Goal: Communication & Community: Answer question/provide support

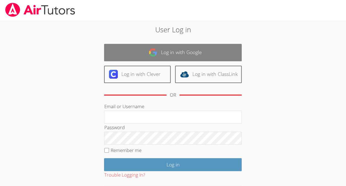
click at [205, 55] on link "Log in with Google" at bounding box center [173, 52] width 138 height 17
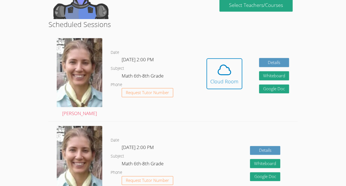
scroll to position [123, 0]
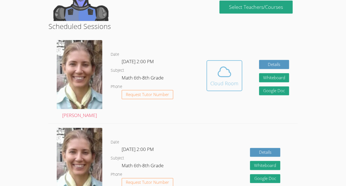
click at [230, 77] on icon at bounding box center [224, 71] width 15 height 15
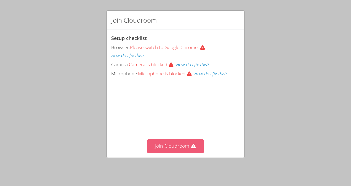
click at [178, 150] on button "Join Cloudroom" at bounding box center [175, 146] width 57 height 14
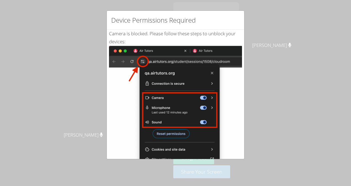
click at [270, 67] on div "Device Permissions Required Camera is blocked . Please follow these steps to un…" at bounding box center [175, 93] width 351 height 186
click at [273, 64] on div "Device Permissions Required Camera is blocked . Please follow these steps to un…" at bounding box center [175, 93] width 351 height 186
click at [90, 107] on div "Device Permissions Required Camera is blocked . Please follow these steps to un…" at bounding box center [175, 93] width 351 height 186
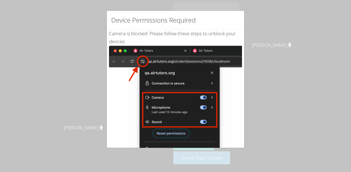
click at [230, 23] on div "Device Permissions Required" at bounding box center [175, 20] width 137 height 19
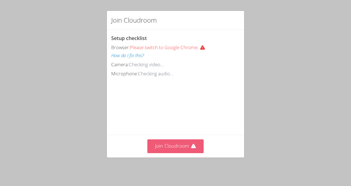
click at [169, 144] on button "Join Cloudroom" at bounding box center [175, 146] width 57 height 14
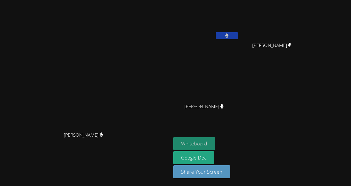
click at [215, 144] on button "Whiteboard" at bounding box center [194, 143] width 42 height 13
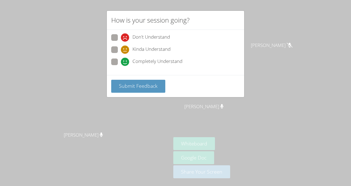
click at [182, 122] on div "How is your session going? Don't Understand Kinda Understand Completely Underst…" at bounding box center [175, 93] width 351 height 186
